Goal: Task Accomplishment & Management: Use online tool/utility

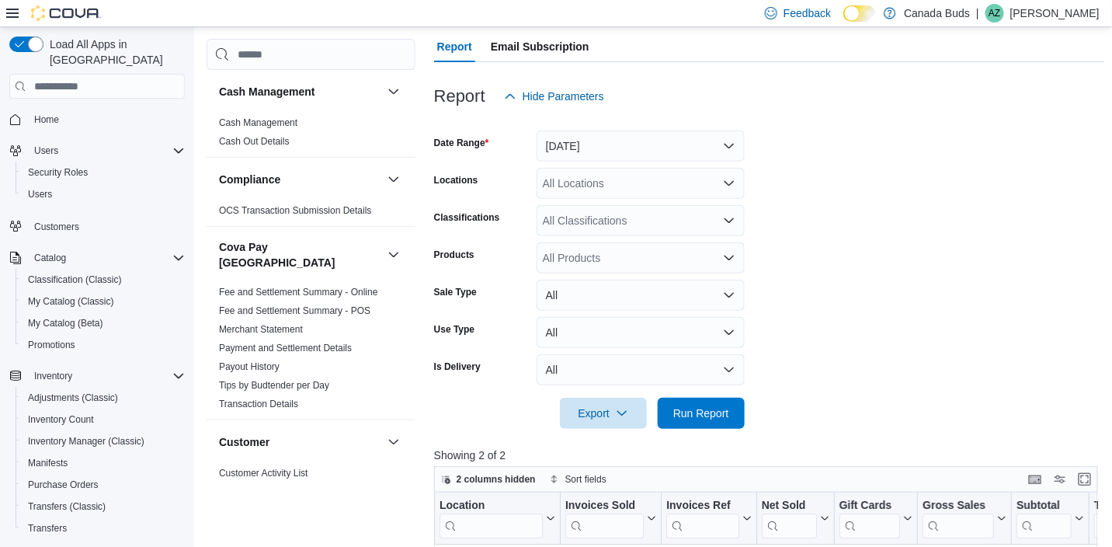
scroll to position [346, 0]
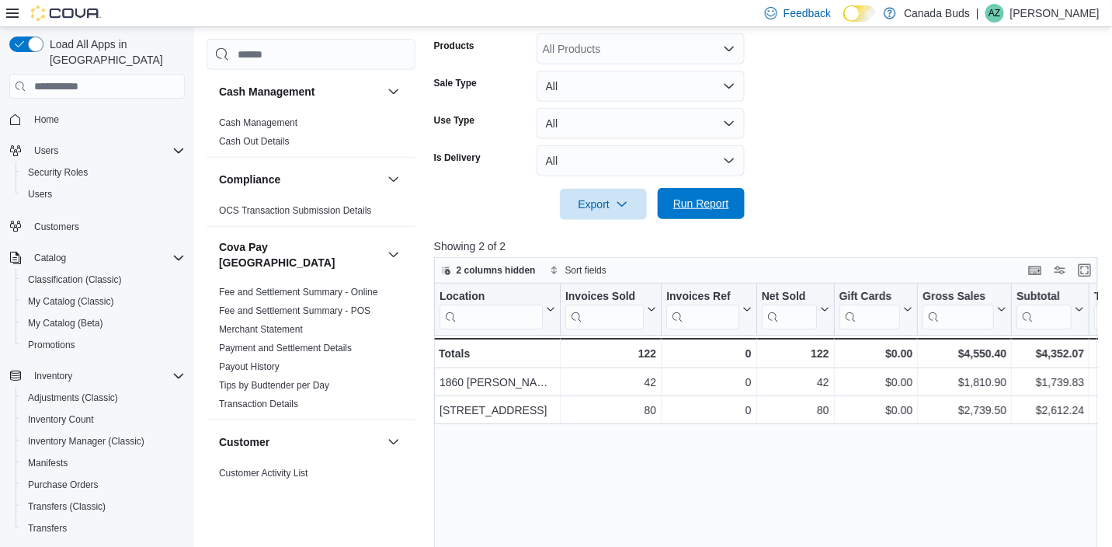
click at [724, 209] on span "Run Report" at bounding box center [701, 204] width 56 height 16
click at [703, 213] on span "Run Report" at bounding box center [701, 203] width 68 height 31
click at [685, 203] on span "Run Report" at bounding box center [701, 204] width 56 height 16
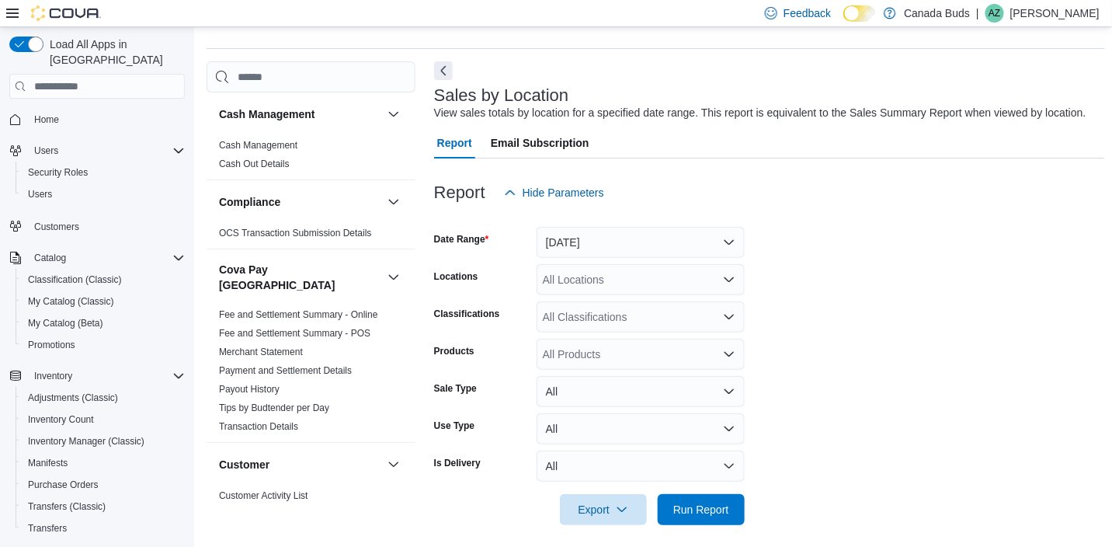
scroll to position [36, 0]
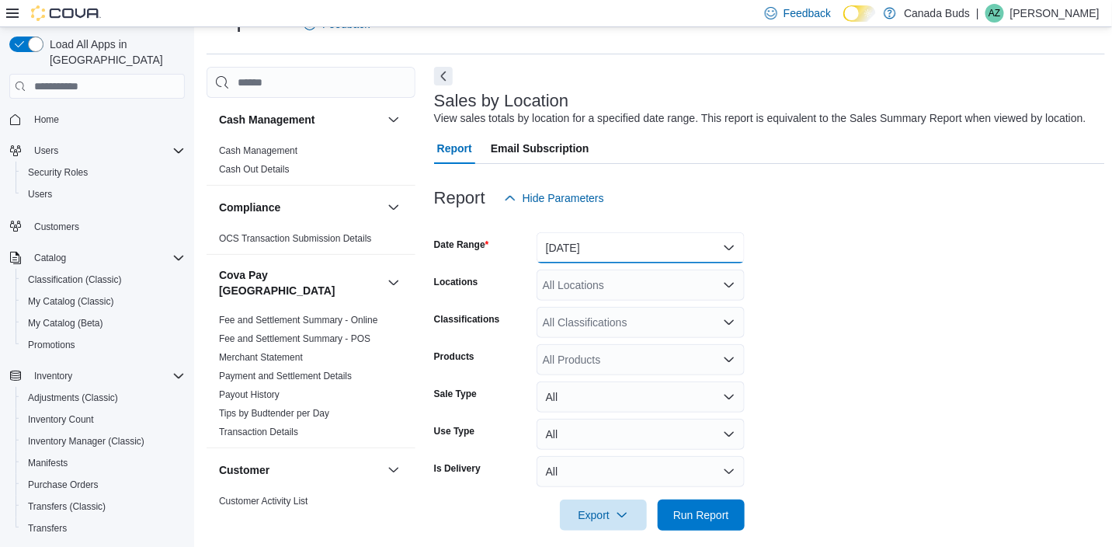
click at [588, 238] on button "[DATE]" at bounding box center [641, 247] width 208 height 31
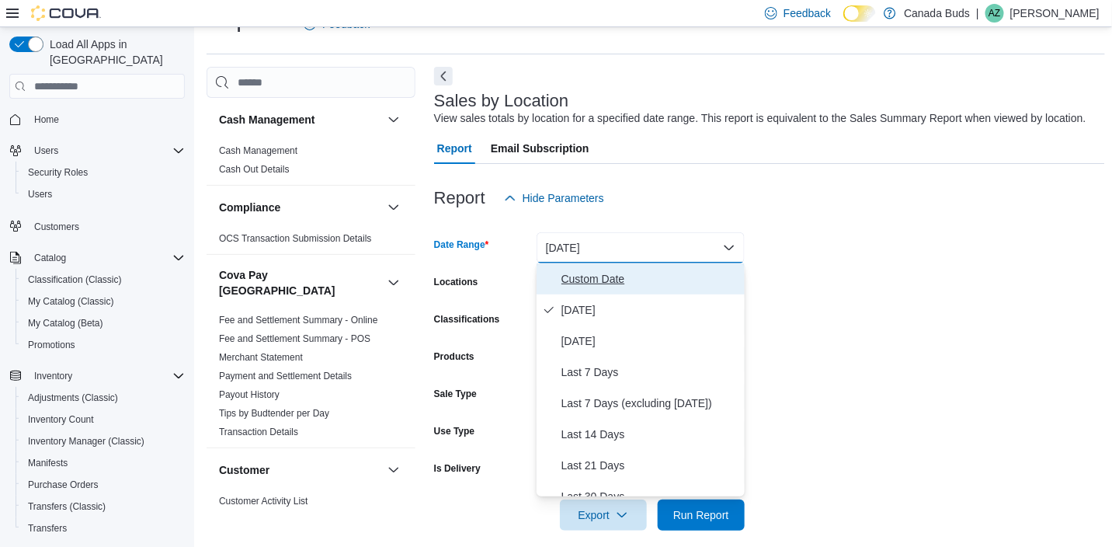
click at [632, 272] on span "Custom Date" at bounding box center [649, 278] width 177 height 19
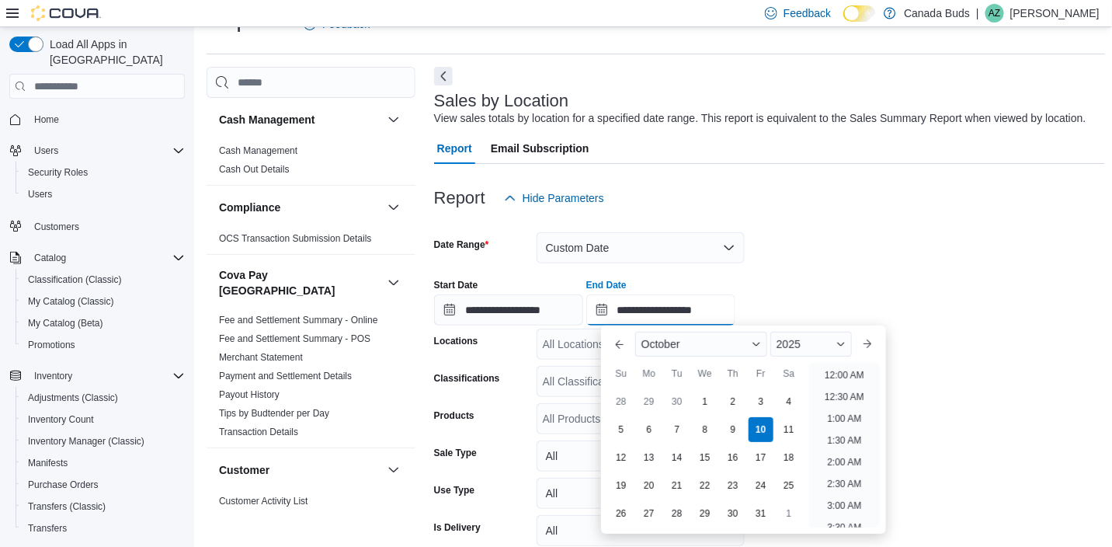
click at [659, 307] on input "**********" at bounding box center [660, 309] width 149 height 31
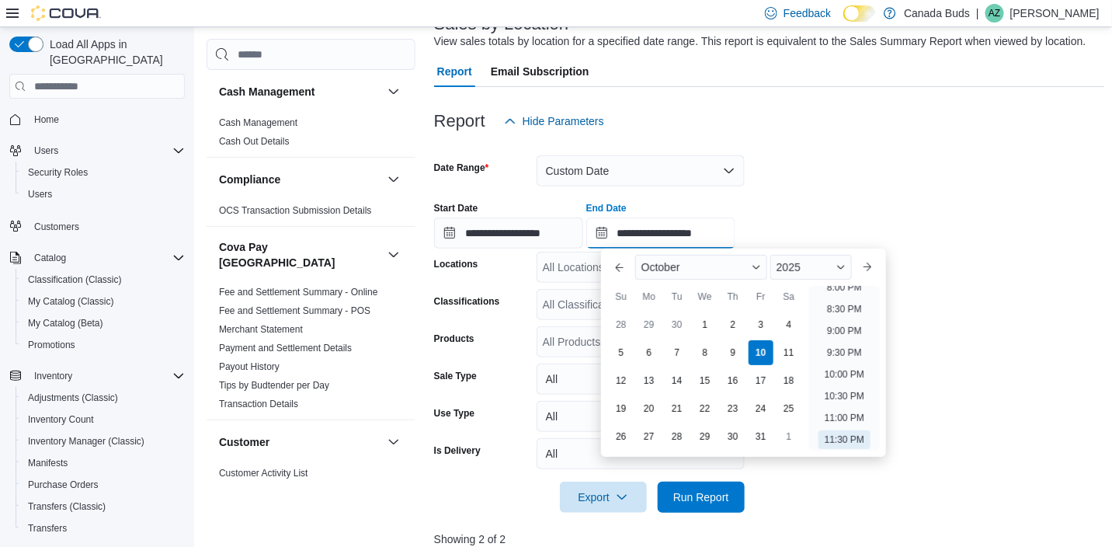
scroll to position [113, 0]
click at [768, 322] on div "3" at bounding box center [760, 324] width 27 height 27
type input "**********"
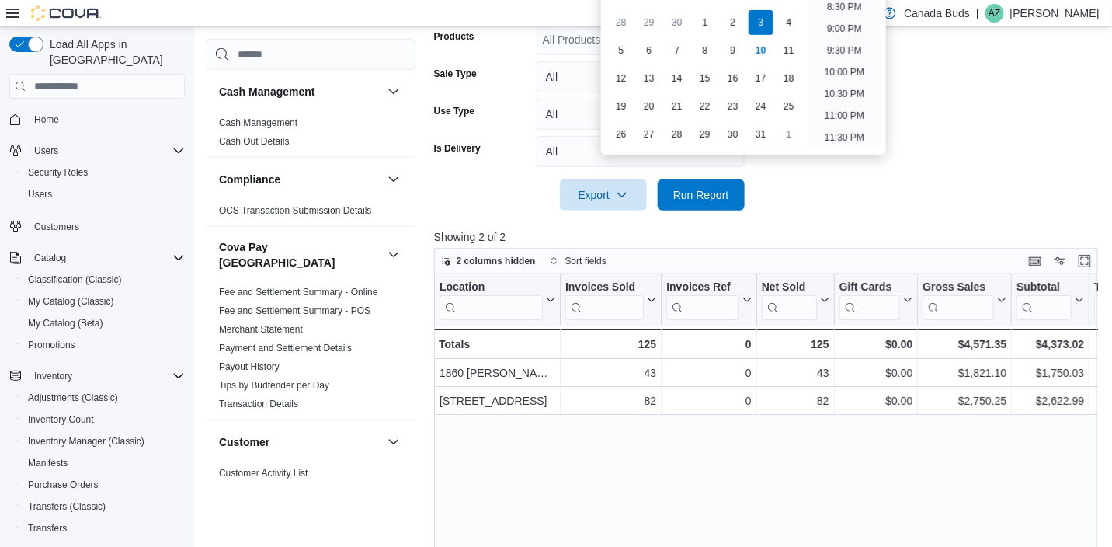
scroll to position [424, 0]
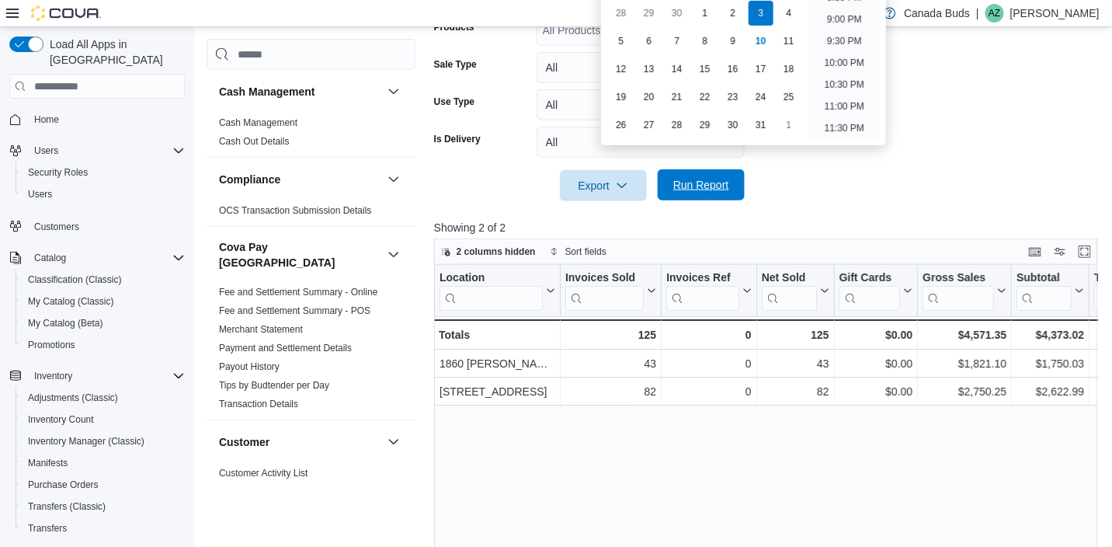
click at [676, 183] on span "Run Report" at bounding box center [701, 185] width 56 height 16
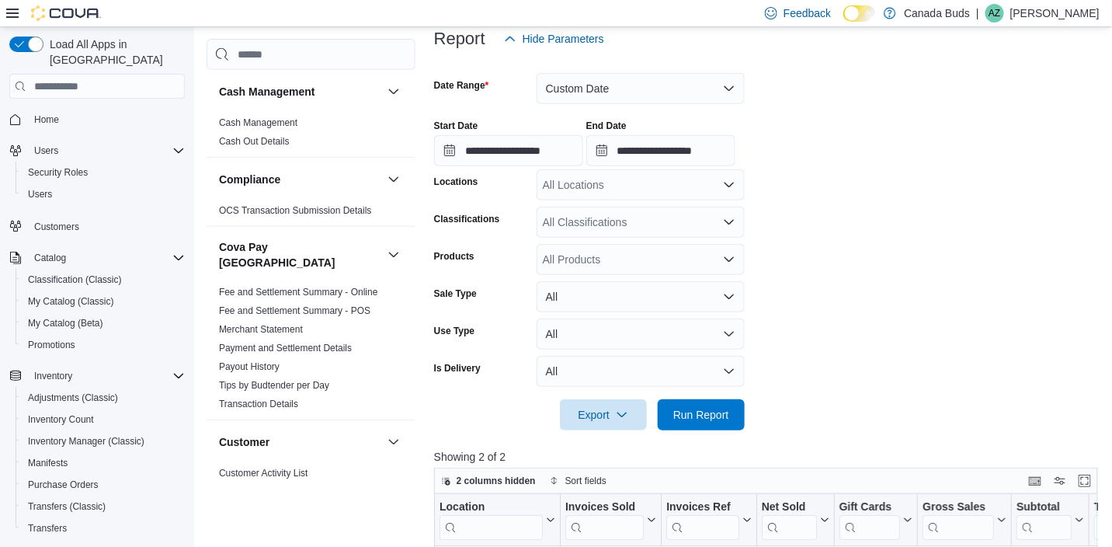
scroll to position [191, 0]
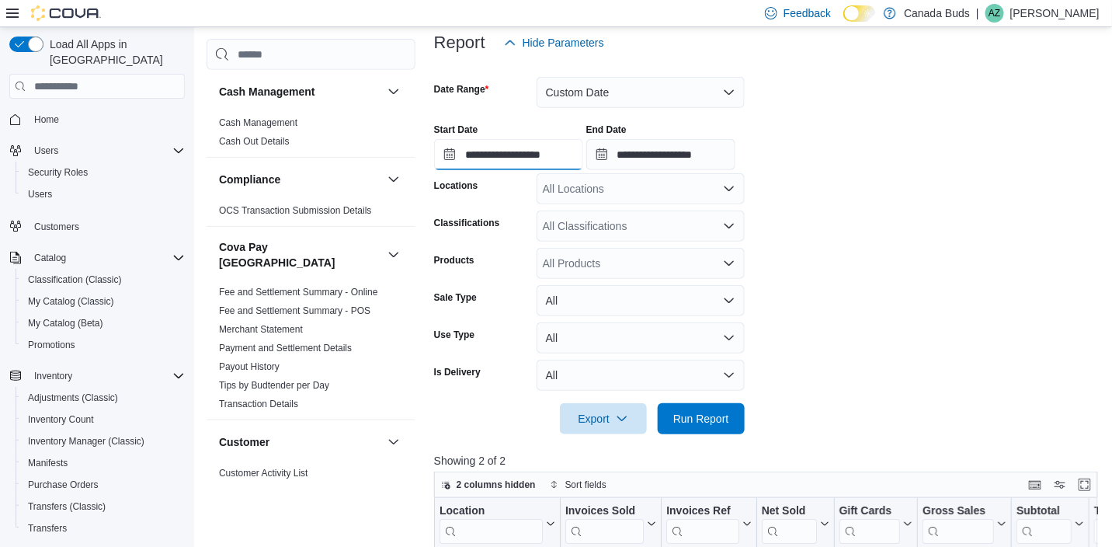
click at [530, 155] on input "**********" at bounding box center [508, 154] width 149 height 31
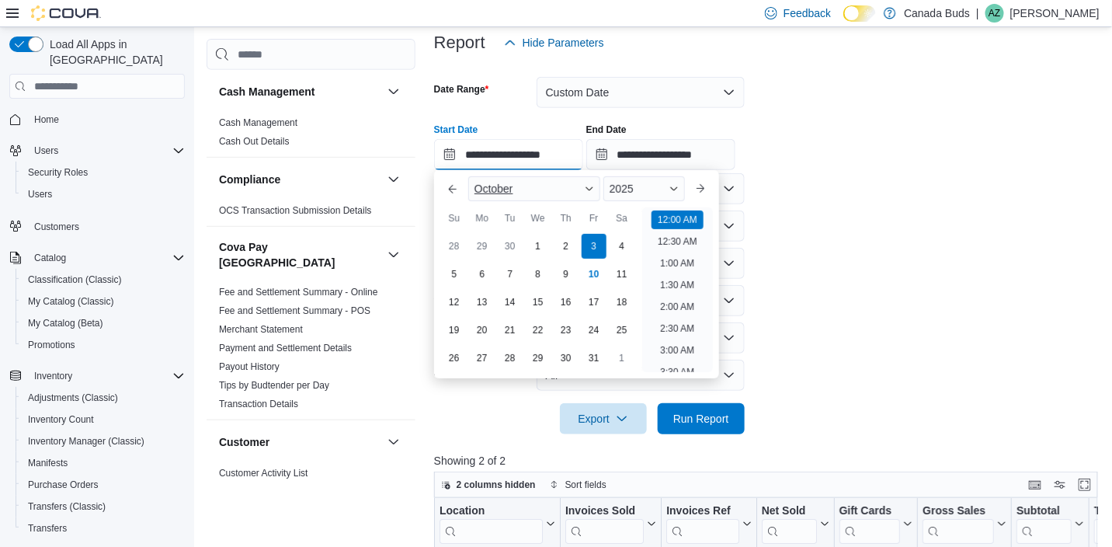
scroll to position [48, 0]
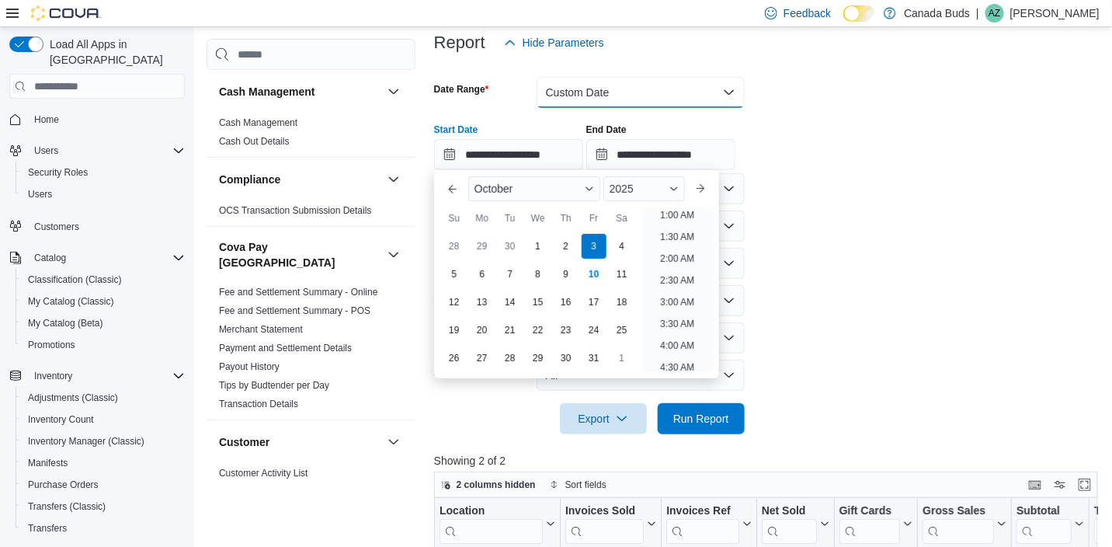
click at [586, 90] on button "Custom Date" at bounding box center [641, 92] width 208 height 31
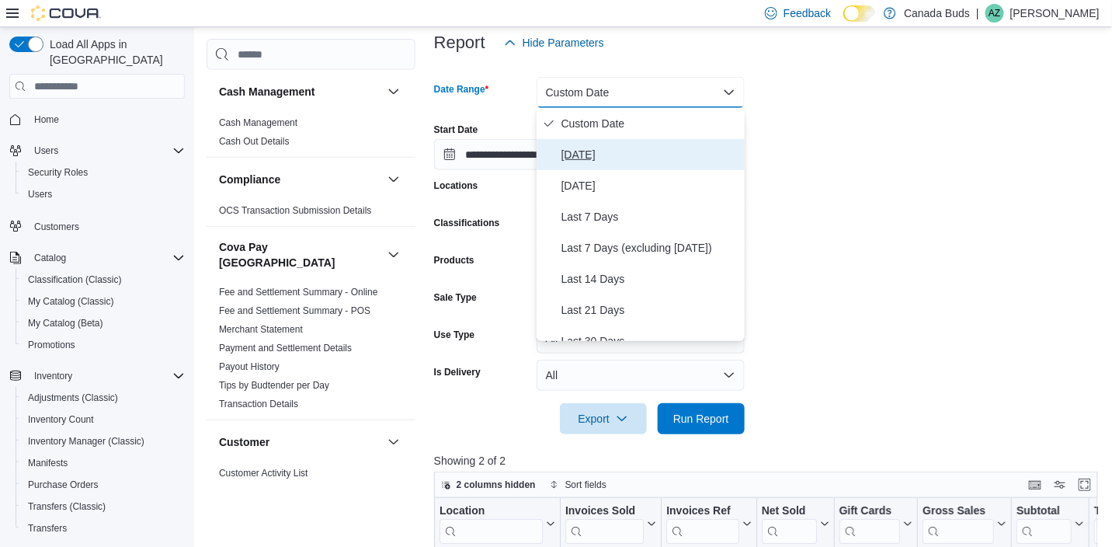
click at [565, 155] on span "[DATE]" at bounding box center [649, 154] width 177 height 19
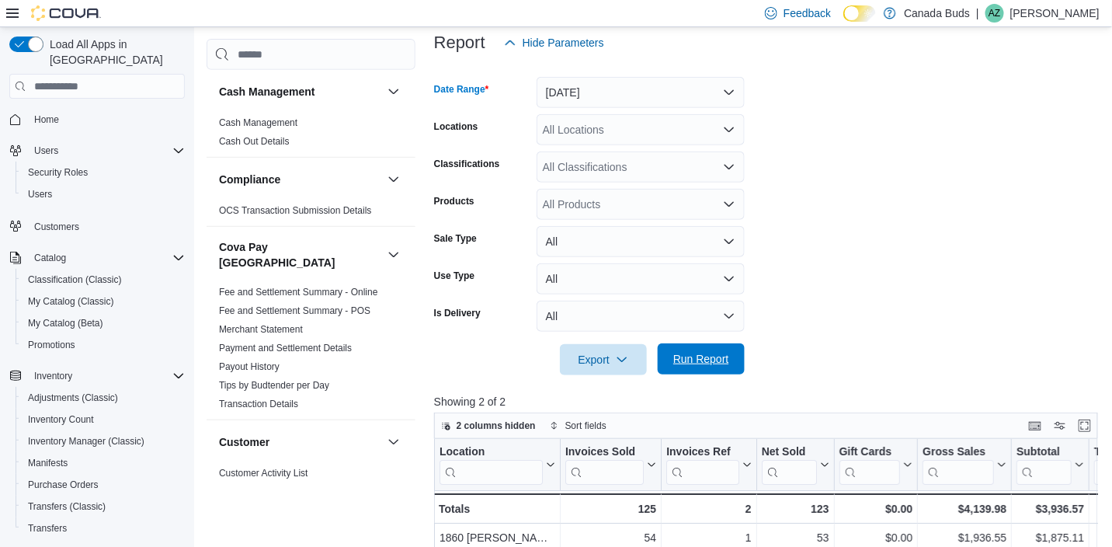
click at [683, 359] on span "Run Report" at bounding box center [701, 359] width 56 height 16
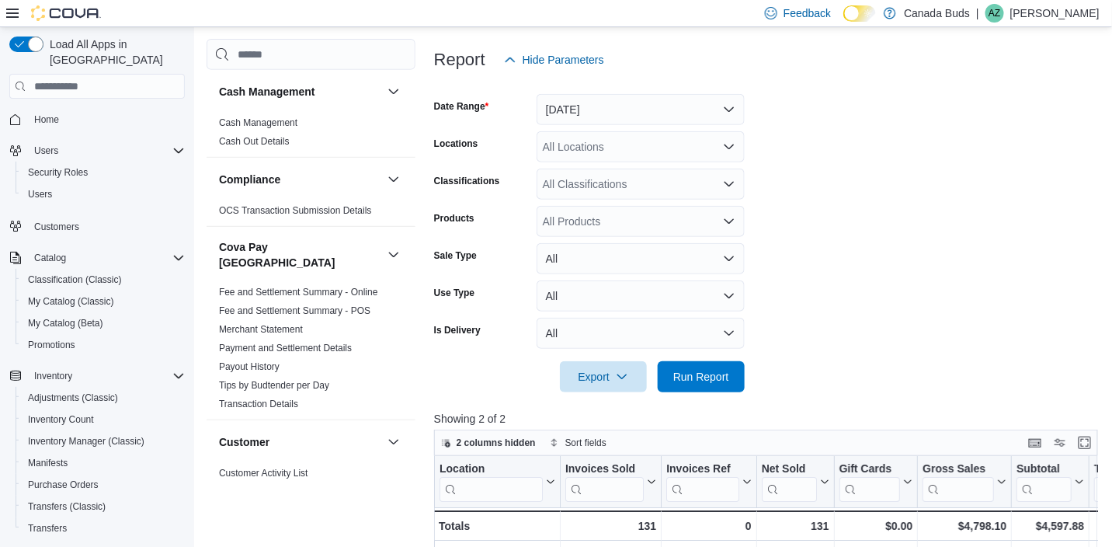
scroll to position [191, 0]
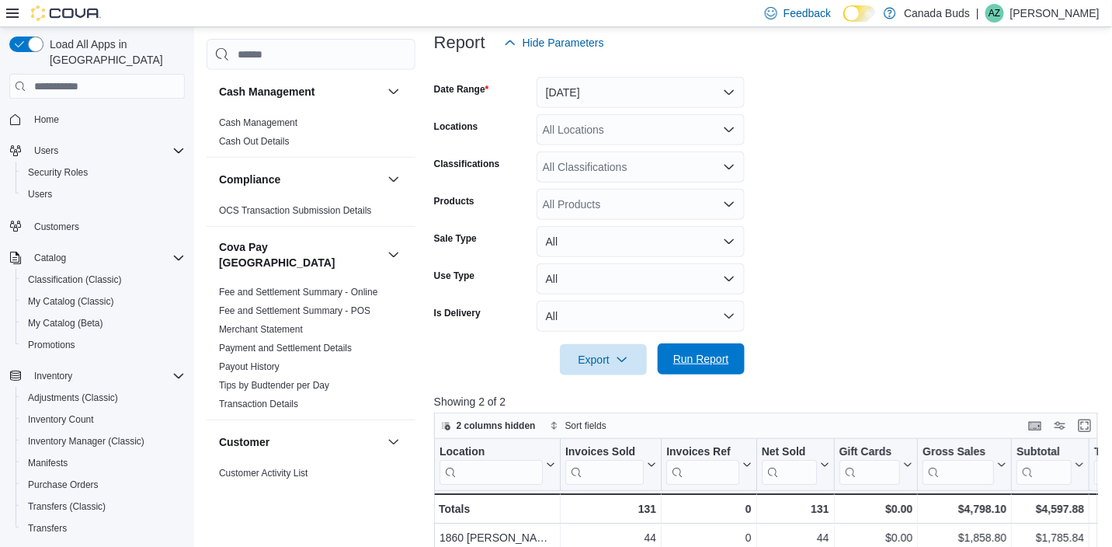
click at [705, 364] on span "Run Report" at bounding box center [701, 359] width 56 height 16
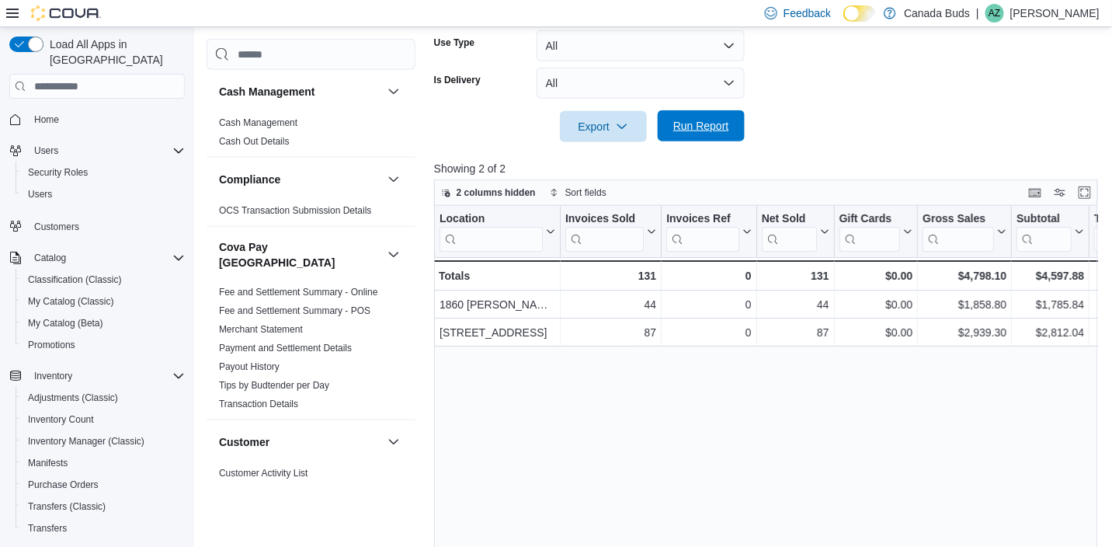
click at [696, 122] on span "Run Report" at bounding box center [701, 126] width 56 height 16
